Goal: Information Seeking & Learning: Learn about a topic

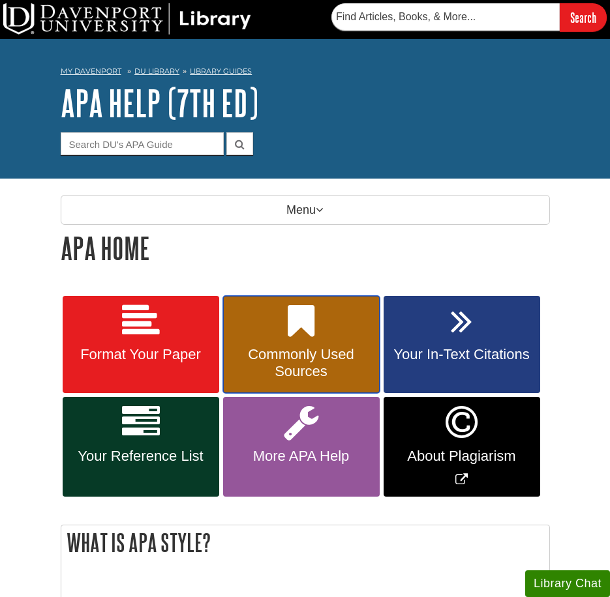
click at [276, 337] on link "Commonly Used Sources" at bounding box center [301, 345] width 157 height 98
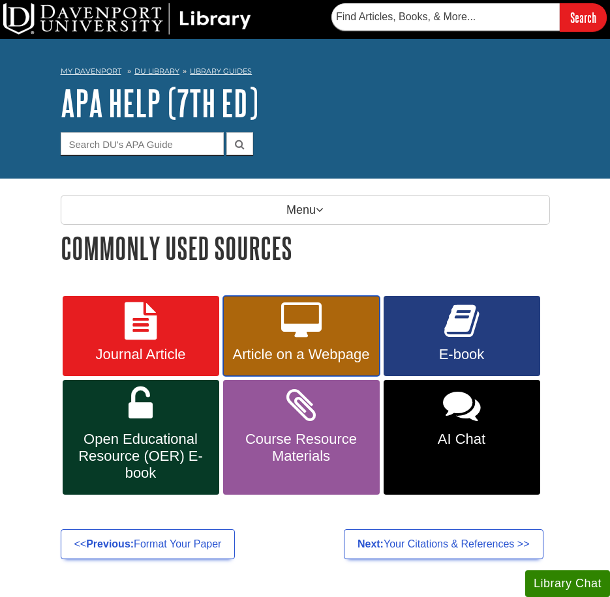
click at [276, 337] on link "Article on a Webpage" at bounding box center [301, 336] width 157 height 81
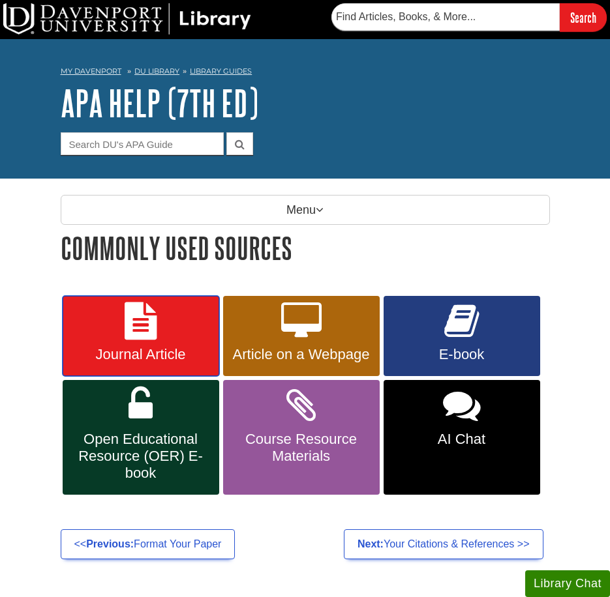
click at [160, 337] on link "Journal Article" at bounding box center [141, 336] width 157 height 81
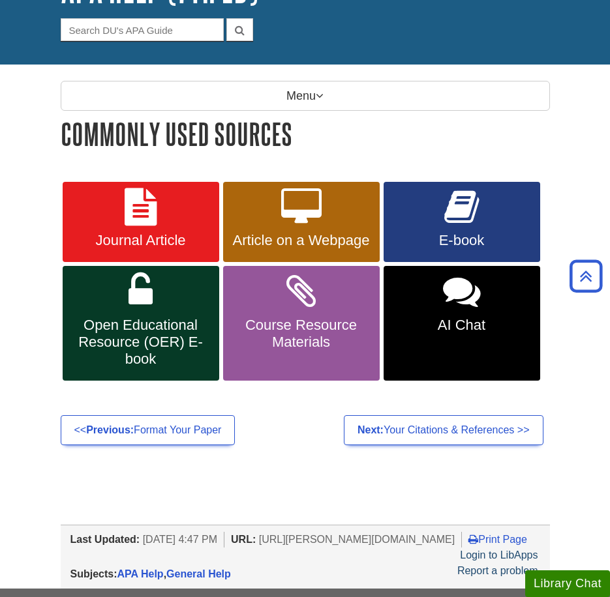
scroll to position [115, 0]
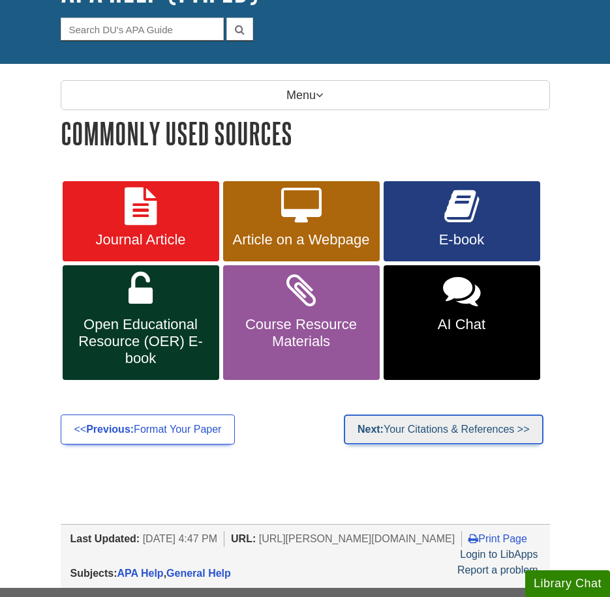
click at [376, 430] on strong "Next:" at bounding box center [370, 429] width 26 height 11
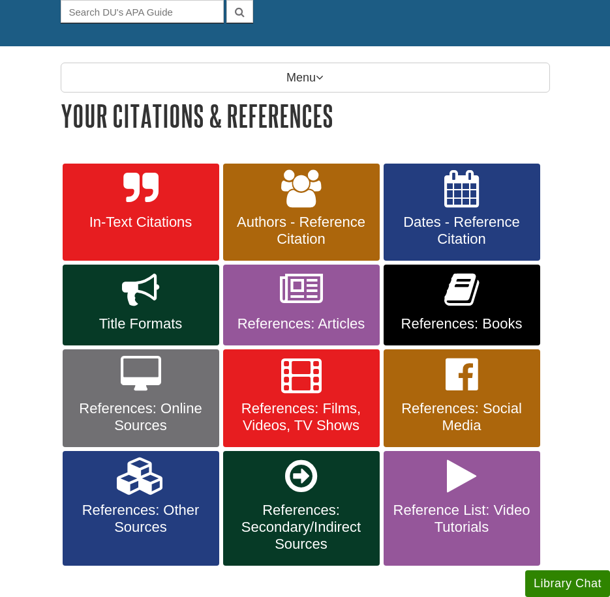
scroll to position [133, 0]
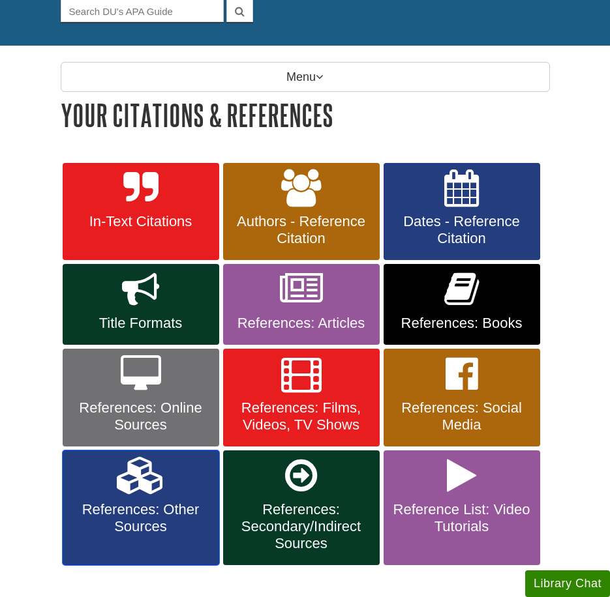
click at [183, 519] on span "References: Other Sources" at bounding box center [140, 519] width 137 height 34
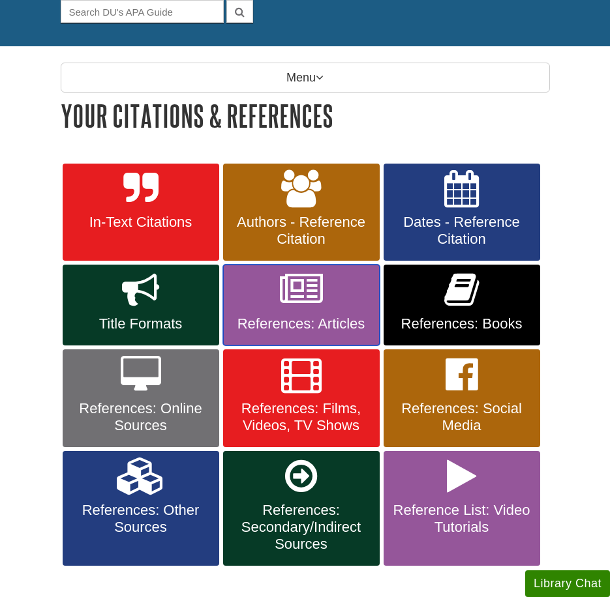
click at [322, 305] on icon at bounding box center [301, 290] width 43 height 38
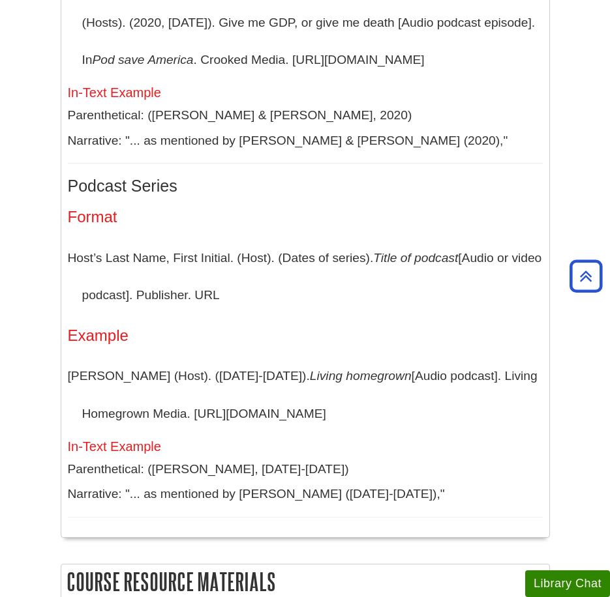
scroll to position [3484, 0]
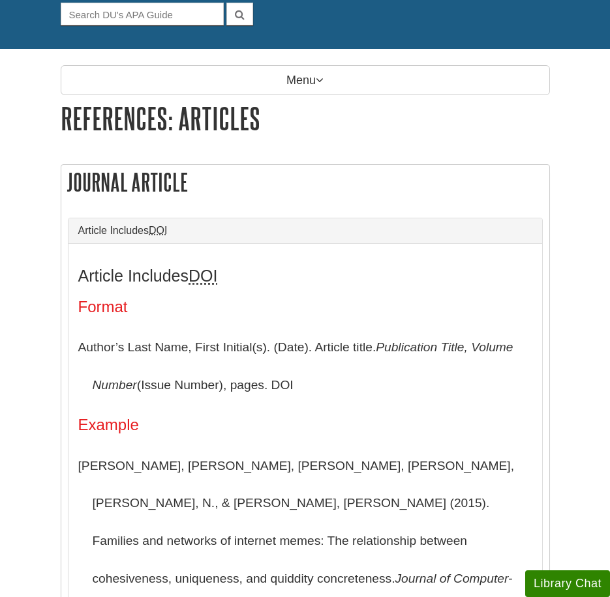
scroll to position [141, 0]
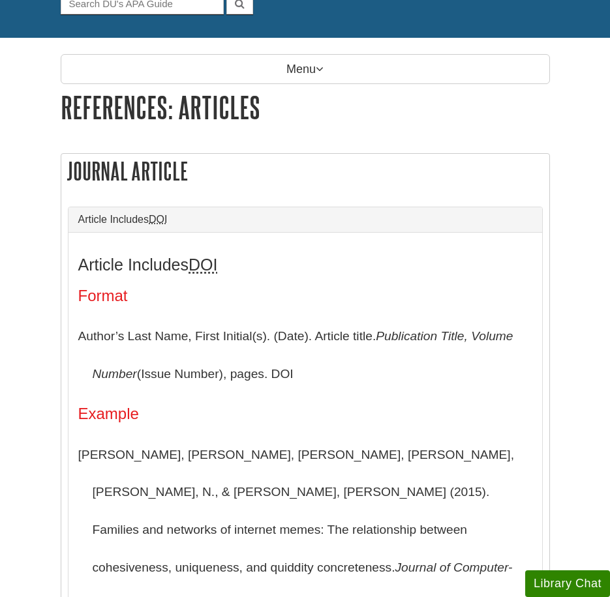
click at [322, 305] on div "Article Includes DOI Format Author’s Last Name, First Initial(s). (Date). Artic…" at bounding box center [305, 517] width 454 height 522
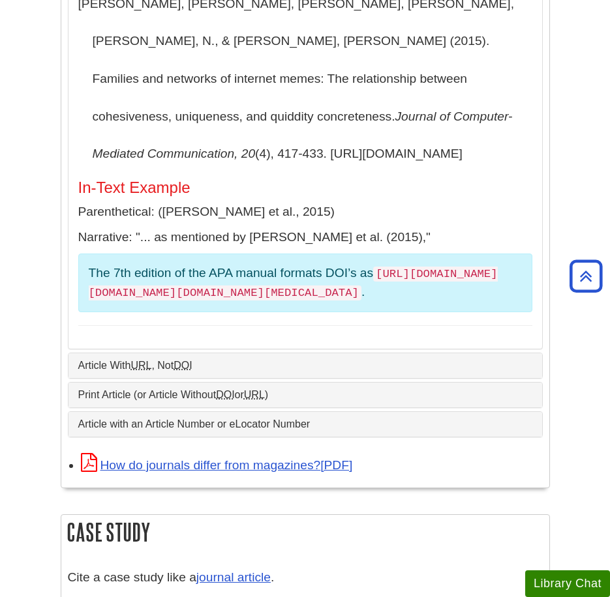
scroll to position [593, 0]
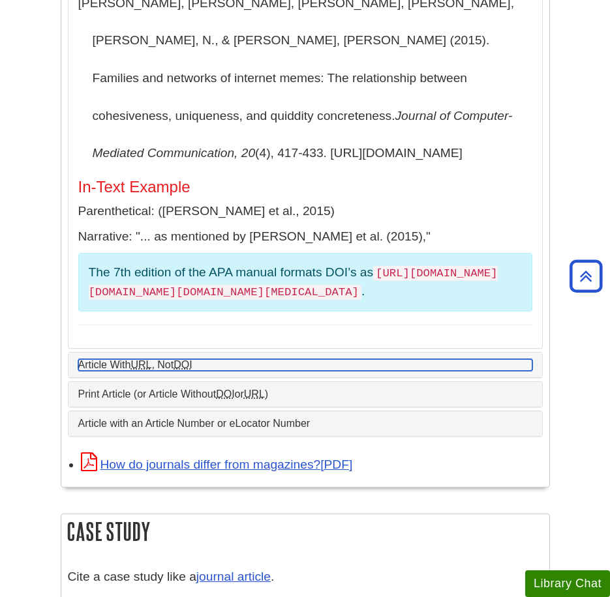
click at [245, 359] on link "Article With URL , Not DOI" at bounding box center [305, 365] width 454 height 12
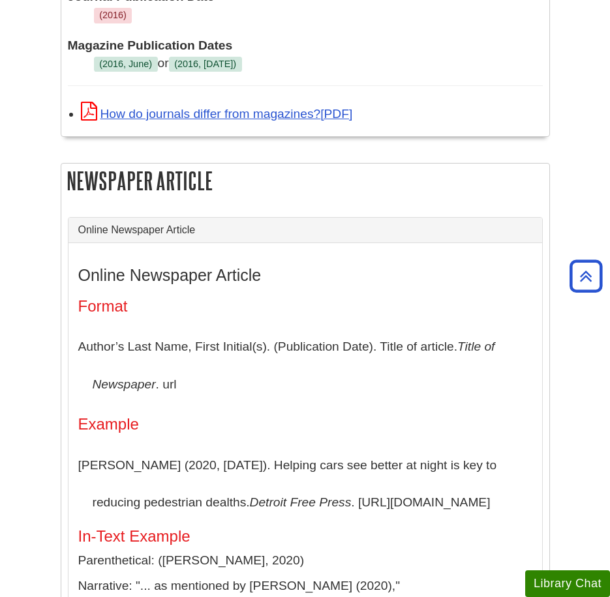
scroll to position [1781, 0]
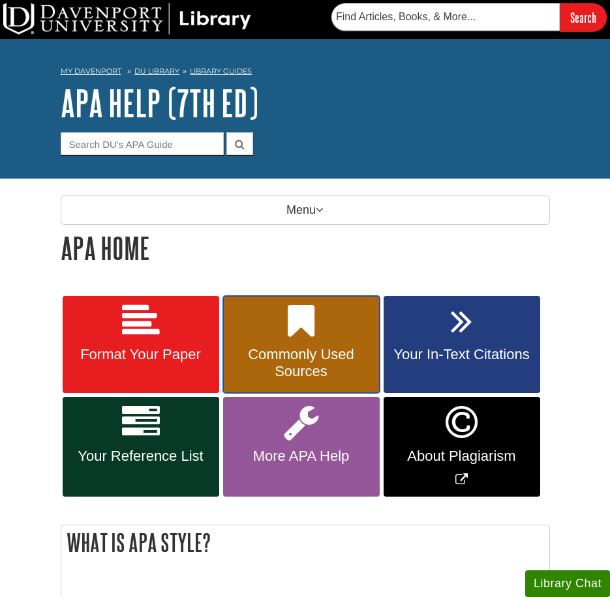
click at [290, 371] on span "Commonly Used Sources" at bounding box center [301, 363] width 137 height 34
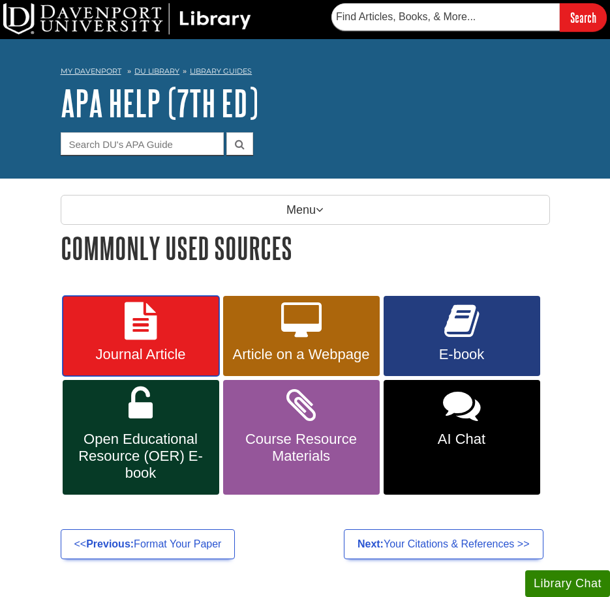
click at [159, 329] on link "Journal Article" at bounding box center [141, 336] width 157 height 81
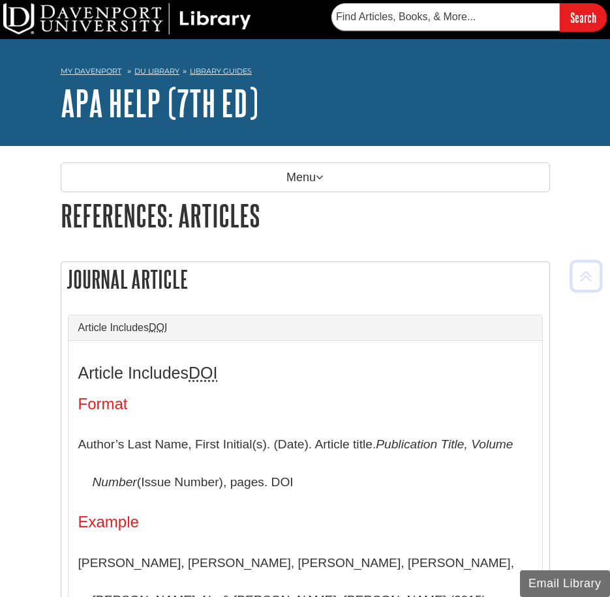
scroll to position [294, 0]
